Goal: Information Seeking & Learning: Learn about a topic

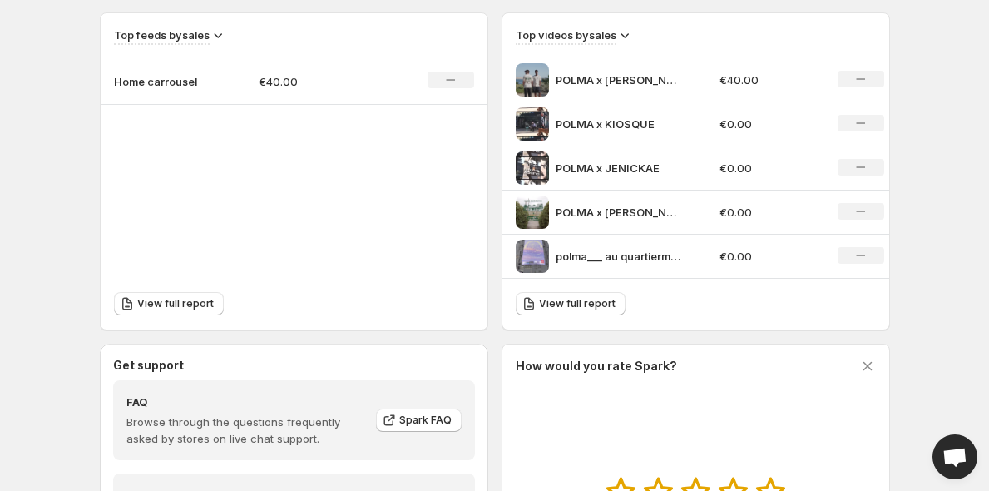
scroll to position [574, 0]
click at [593, 302] on span "View full report" at bounding box center [577, 304] width 77 height 13
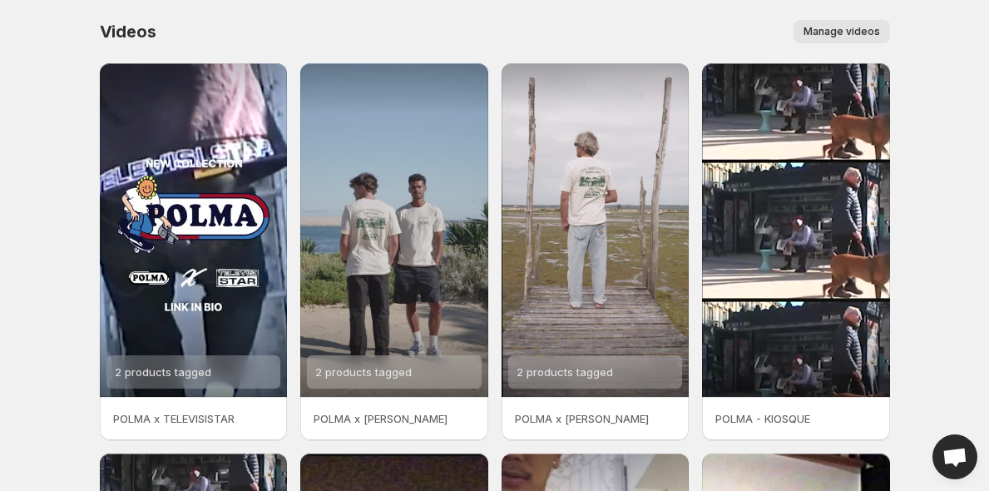
click at [305, 13] on div "Videos. This page is ready Videos Manage videos More actions Manage videos" at bounding box center [495, 31] width 791 height 63
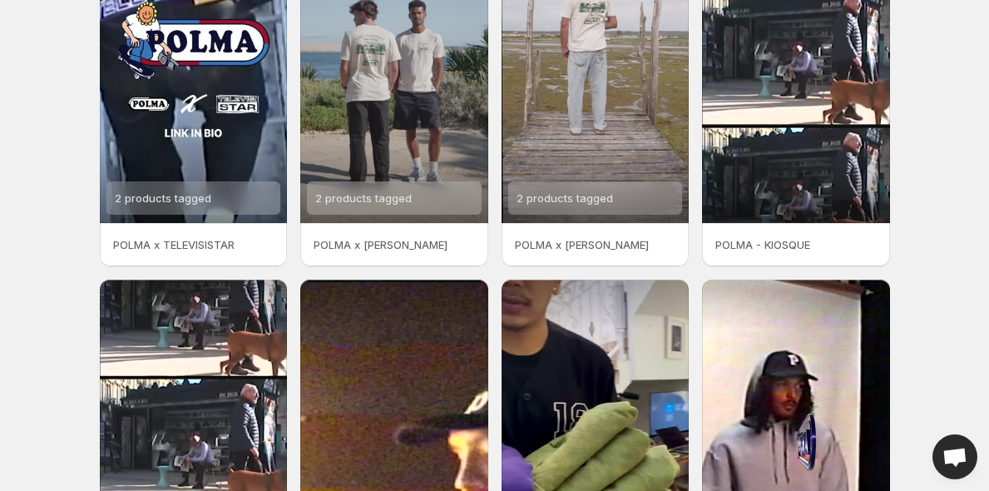
scroll to position [416, 0]
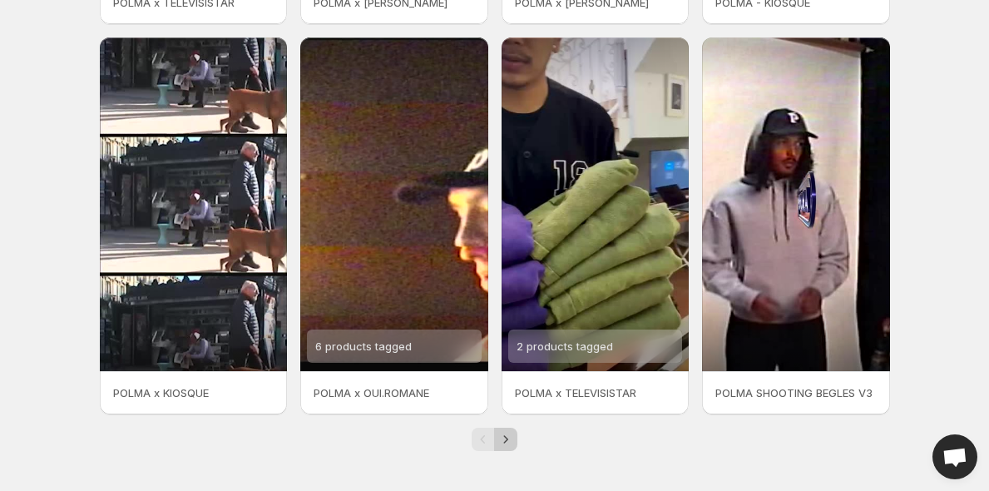
click at [503, 441] on icon "Next" at bounding box center [506, 439] width 17 height 17
